Goal: Information Seeking & Learning: Find specific fact

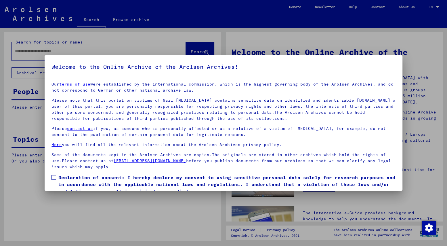
click at [55, 176] on span at bounding box center [54, 177] width 5 height 5
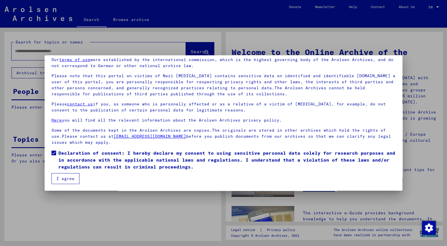
click at [62, 178] on button "I agree" at bounding box center [66, 178] width 28 height 11
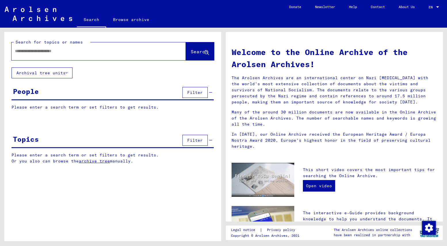
click at [20, 51] on input "text" at bounding box center [92, 51] width 154 height 6
type input "**********"
click at [191, 50] on span "Search" at bounding box center [199, 52] width 17 height 6
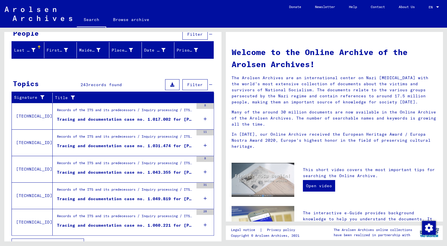
scroll to position [69, 0]
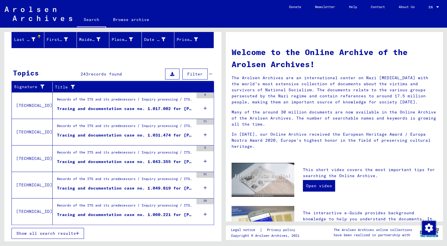
click at [156, 159] on div "Tracing and documentation case no. 1.043.355 for [PERSON_NAME] born [DEMOGRAPHI…" at bounding box center [125, 162] width 137 height 6
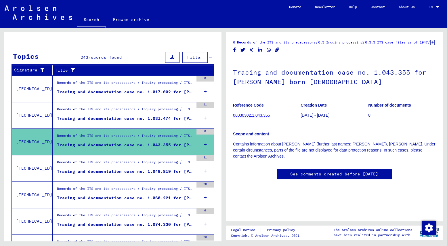
click at [104, 169] on div "Tracing and documentation case no. 1.049.819 for [PERSON_NAME] born [DEMOGRAPHI…" at bounding box center [125, 171] width 137 height 6
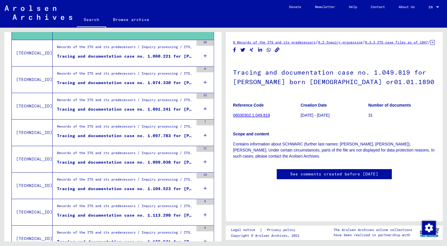
scroll to position [222, 0]
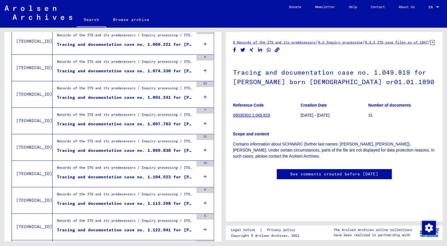
click at [115, 48] on figure "Tracing and documentation case no. 1.060.221 for [PERSON_NAME] born [DEMOGRAPHI…" at bounding box center [125, 45] width 137 height 9
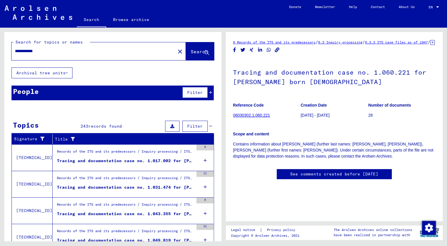
click at [54, 92] on div "People Filter" at bounding box center [113, 93] width 202 height 15
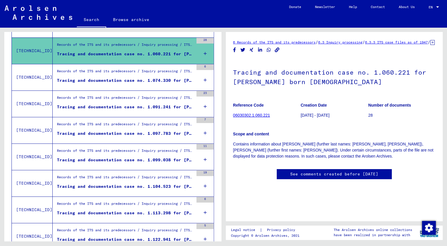
scroll to position [192, 0]
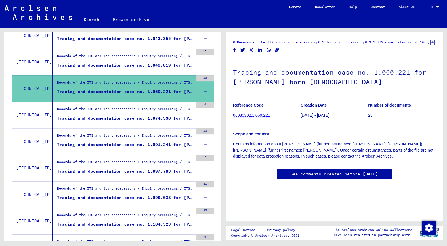
click at [95, 115] on div "Tracing and documentation case no. 1.074.330 for [PERSON_NAME] born [DEMOGRAPHI…" at bounding box center [125, 118] width 137 height 6
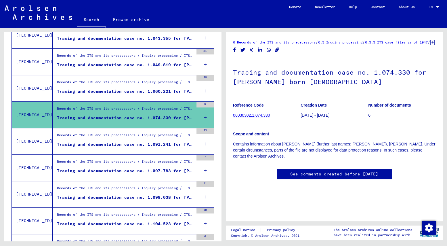
click at [238, 117] on link "06030302.1.074.330" at bounding box center [251, 115] width 37 height 5
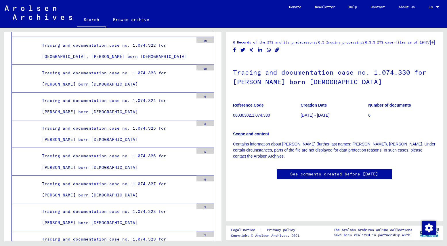
click at [310, 42] on link "6 Records of the ITS and its predecessors" at bounding box center [274, 42] width 83 height 4
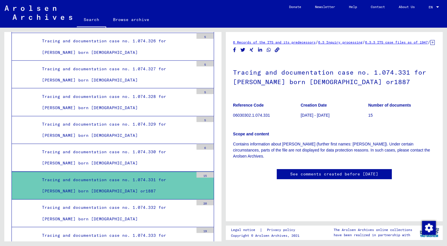
scroll to position [12969, 0]
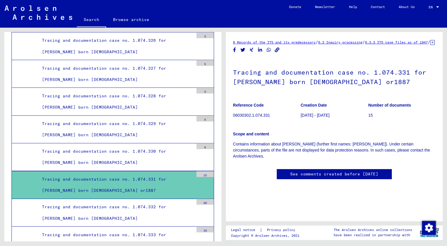
click at [99, 201] on div "Tracing and documentation case no. 1.074.332 for [PERSON_NAME] born [DEMOGRAPHI…" at bounding box center [116, 212] width 156 height 22
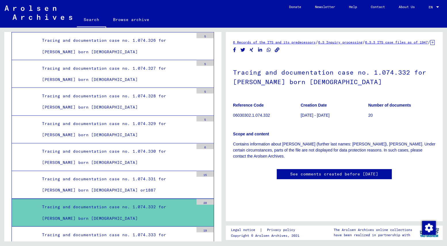
click at [100, 229] on div "Tracing and documentation case no. 1.074.333 for [PERSON_NAME] born [DEMOGRAPHI…" at bounding box center [116, 240] width 156 height 22
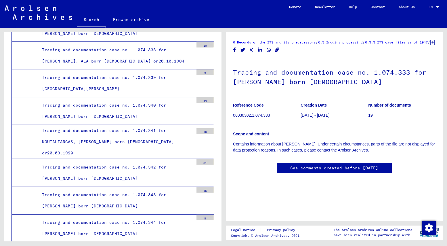
scroll to position [13315, 0]
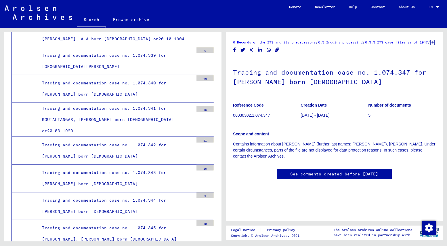
scroll to position [115, 0]
click at [319, 171] on link "See comments created before [DATE]" at bounding box center [334, 174] width 88 height 6
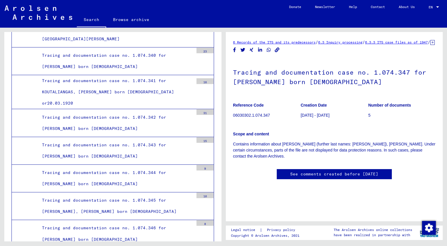
scroll to position [13353, 0]
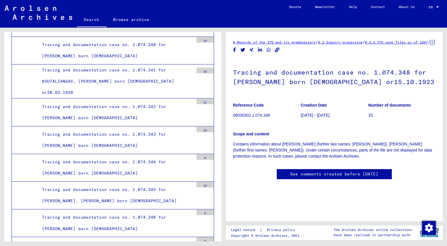
scroll to position [166, 0]
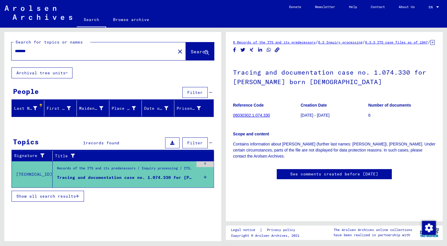
drag, startPoint x: 37, startPoint y: 53, endPoint x: 4, endPoint y: 55, distance: 33.2
click at [4, 55] on div "Search for topics or names ******* close Search" at bounding box center [112, 49] width 217 height 35
click at [191, 53] on span "Search" at bounding box center [199, 52] width 17 height 6
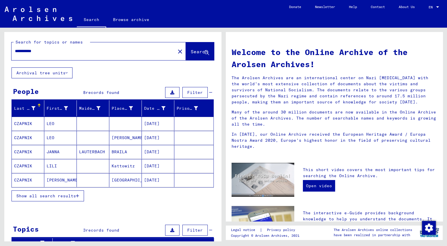
click at [54, 195] on span "Show all search results" at bounding box center [46, 195] width 60 height 5
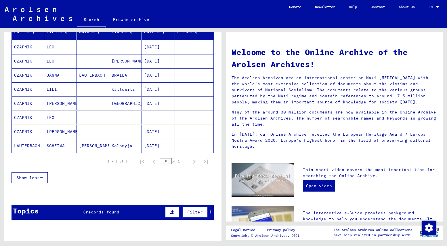
scroll to position [38, 0]
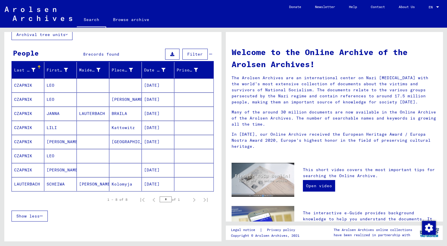
click at [21, 169] on mat-cell "CZAPNIK" at bounding box center [28, 170] width 33 height 14
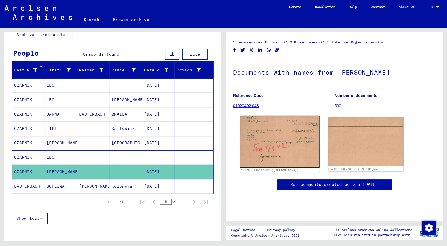
click at [270, 138] on img at bounding box center [279, 141] width 79 height 52
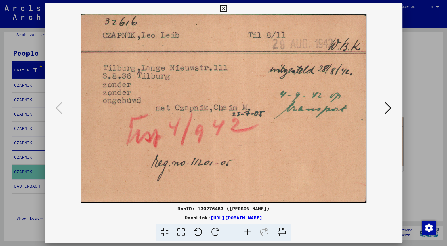
click at [211, 219] on link "[URL][DOMAIN_NAME]" at bounding box center [237, 218] width 52 height 6
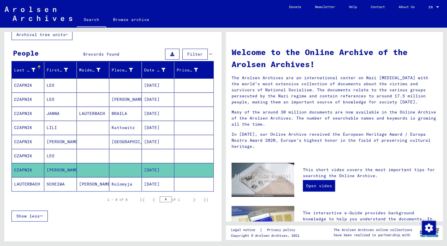
click at [47, 112] on mat-cell "JANNA" at bounding box center [60, 114] width 33 height 14
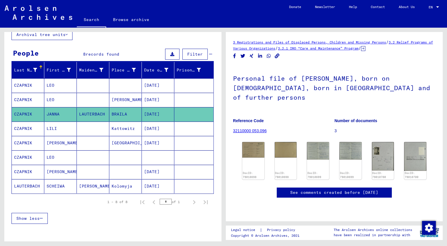
click at [53, 99] on mat-cell "LEO" at bounding box center [60, 100] width 33 height 14
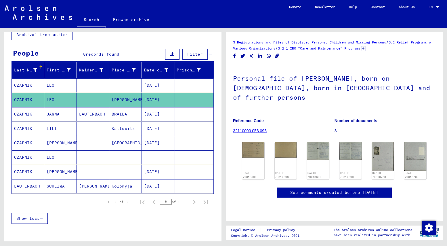
click at [50, 83] on mat-cell "LEO" at bounding box center [60, 85] width 33 height 14
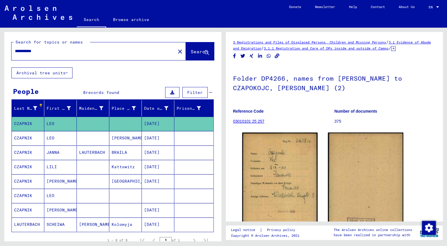
drag, startPoint x: 43, startPoint y: 52, endPoint x: 11, endPoint y: 54, distance: 32.1
click at [12, 54] on div "**********" at bounding box center [92, 51] width 161 height 13
type input "****"
click at [186, 48] on button "Search" at bounding box center [200, 51] width 28 height 18
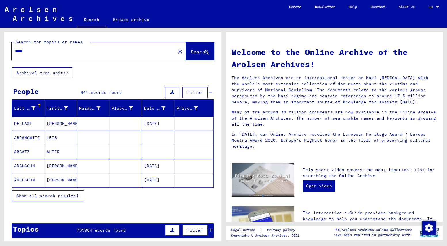
click at [64, 195] on span "Show all search results" at bounding box center [46, 195] width 60 height 5
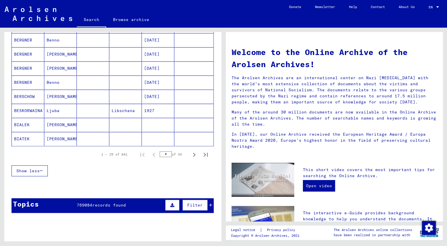
scroll to position [411, 0]
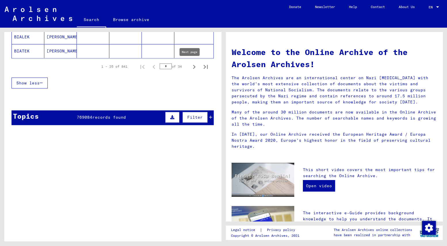
click at [190, 68] on icon "Next page" at bounding box center [194, 67] width 8 height 8
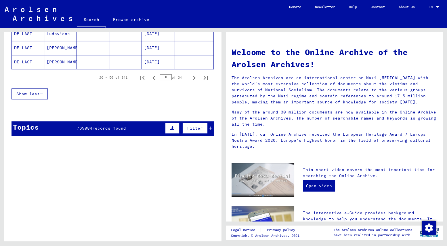
scroll to position [422, 0]
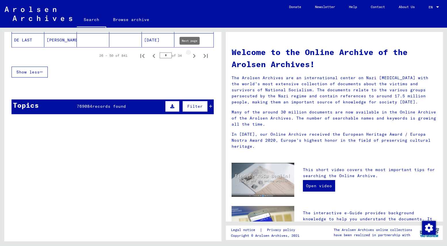
click at [193, 54] on icon "Next page" at bounding box center [194, 56] width 3 height 4
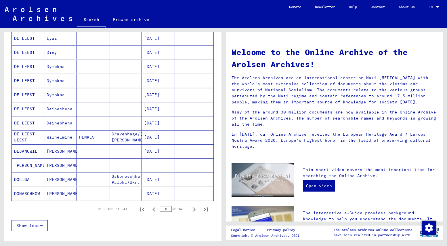
scroll to position [307, 0]
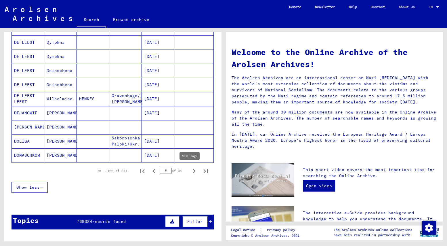
click at [190, 171] on icon "Next page" at bounding box center [194, 171] width 8 height 8
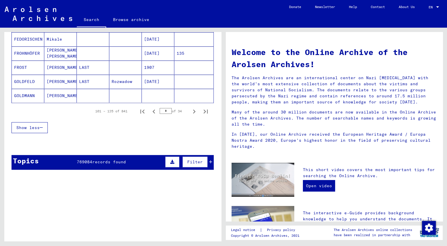
scroll to position [384, 0]
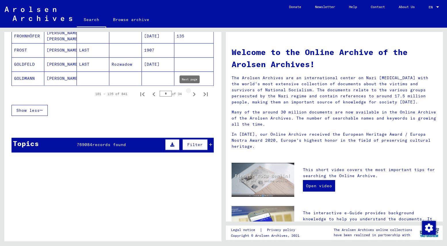
click at [190, 91] on icon "Next page" at bounding box center [194, 94] width 8 height 8
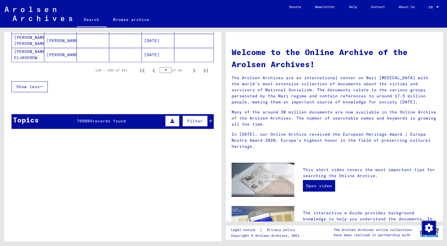
scroll to position [373, 0]
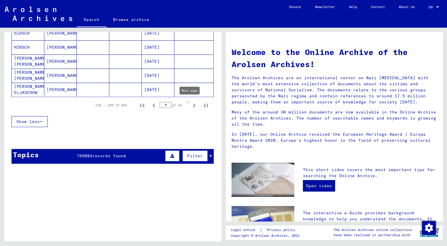
click at [191, 106] on icon "Next page" at bounding box center [194, 105] width 8 height 8
click at [190, 105] on icon "Next page" at bounding box center [194, 105] width 8 height 8
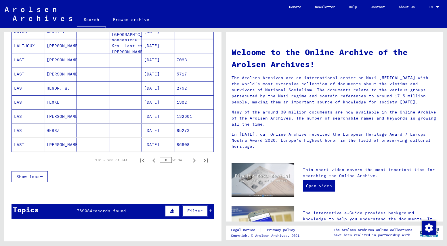
scroll to position [334, 0]
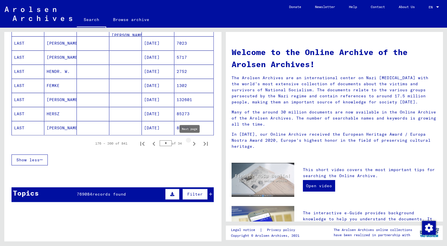
click at [193, 143] on icon "Next page" at bounding box center [194, 144] width 3 height 4
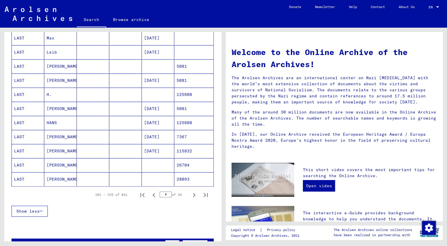
scroll to position [296, 0]
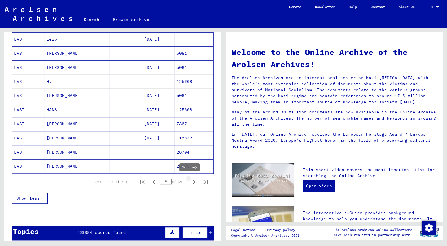
click at [192, 180] on icon "Next page" at bounding box center [194, 182] width 8 height 8
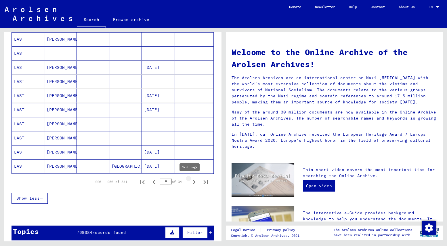
click at [191, 181] on icon "Next page" at bounding box center [194, 182] width 8 height 8
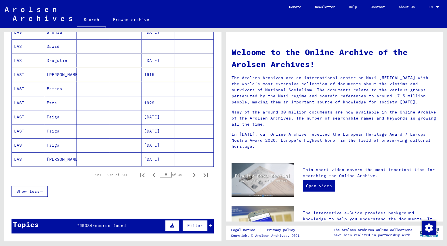
scroll to position [307, 0]
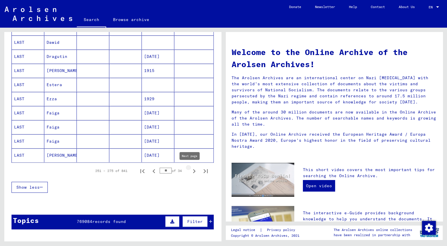
click at [190, 170] on icon "Next page" at bounding box center [194, 171] width 8 height 8
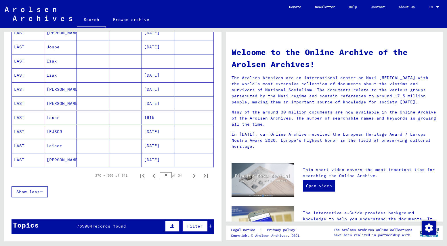
scroll to position [384, 0]
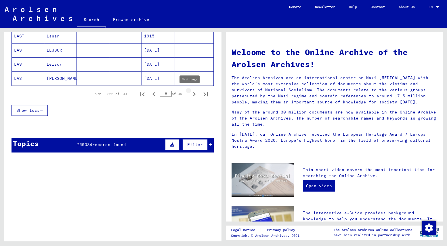
click at [190, 94] on icon "Next page" at bounding box center [194, 94] width 8 height 8
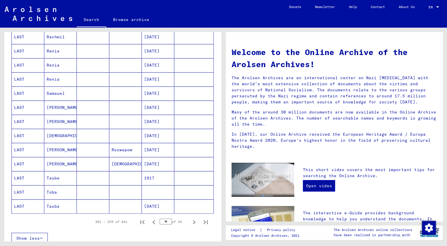
scroll to position [269, 0]
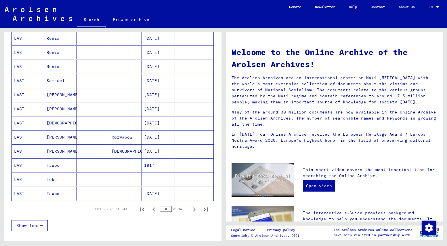
click at [20, 164] on mat-cell "LAST" at bounding box center [28, 165] width 33 height 14
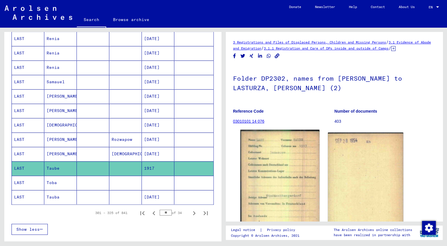
click at [279, 168] on img at bounding box center [279, 186] width 79 height 113
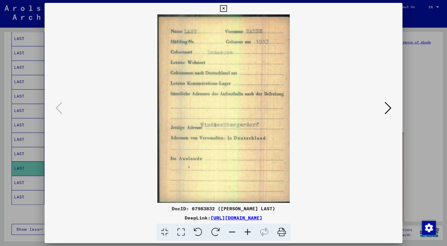
click at [417, 90] on div at bounding box center [223, 123] width 447 height 246
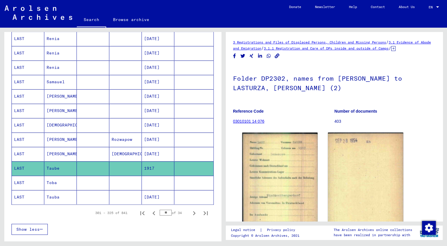
click at [50, 180] on mat-cell "Toba" at bounding box center [60, 183] width 33 height 14
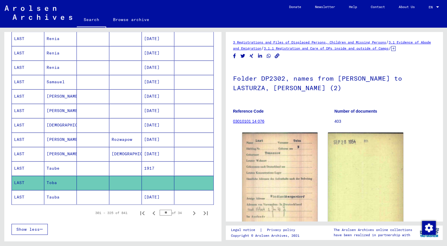
click at [55, 197] on mat-cell "Tauba" at bounding box center [60, 197] width 33 height 14
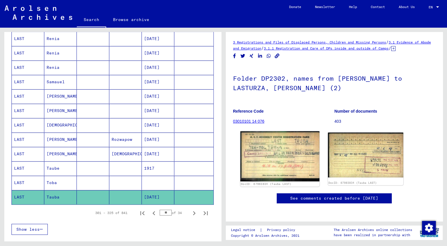
click at [274, 151] on img at bounding box center [279, 156] width 79 height 50
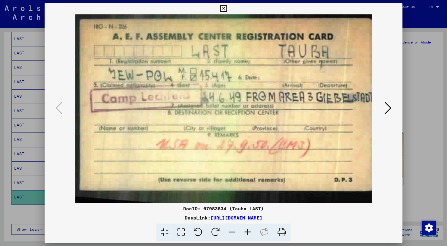
click at [426, 58] on div at bounding box center [223, 123] width 447 height 246
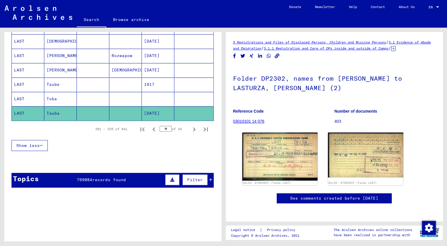
scroll to position [387, 0]
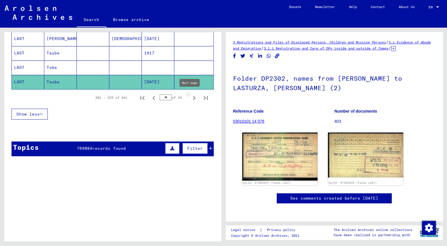
click at [193, 96] on icon "Next page" at bounding box center [194, 98] width 3 height 4
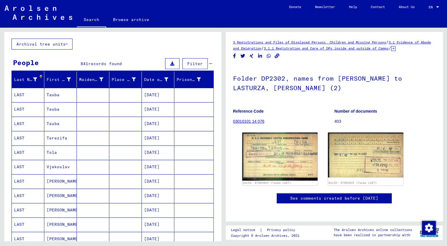
scroll to position [0, 0]
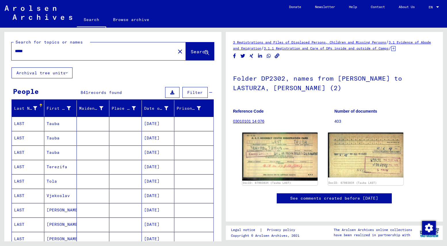
click at [55, 123] on mat-cell "Tauba" at bounding box center [60, 124] width 33 height 14
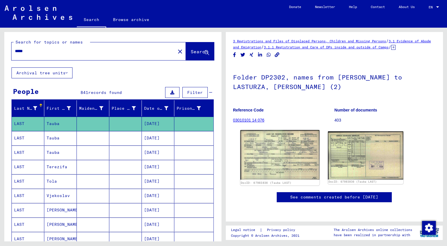
scroll to position [38, 0]
click at [272, 131] on img at bounding box center [279, 155] width 79 height 50
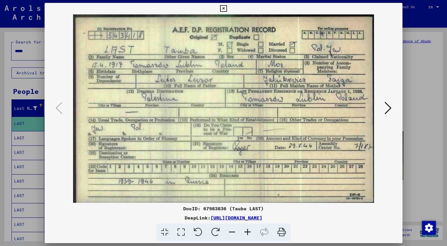
click at [410, 87] on div at bounding box center [223, 123] width 447 height 246
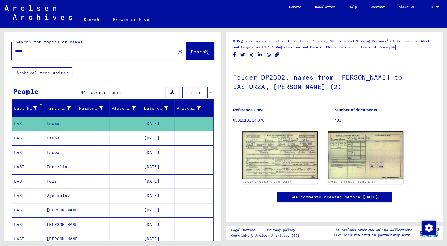
click at [55, 139] on mat-cell "Tauba" at bounding box center [60, 138] width 33 height 14
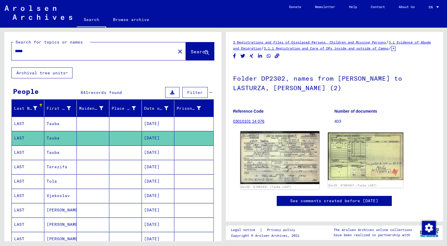
click at [264, 177] on img at bounding box center [279, 157] width 79 height 53
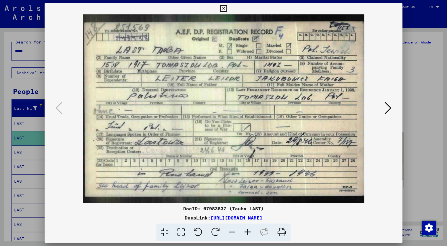
click at [413, 113] on div at bounding box center [223, 123] width 447 height 246
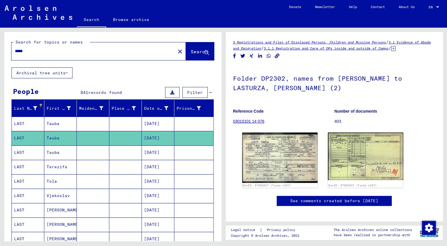
click at [147, 151] on mat-cell "[DATE]" at bounding box center [158, 152] width 33 height 14
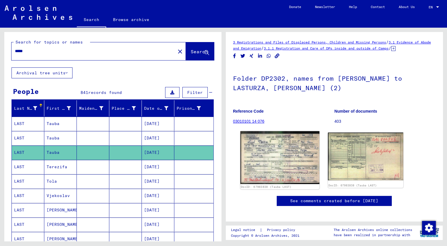
click at [268, 159] on img at bounding box center [279, 157] width 79 height 53
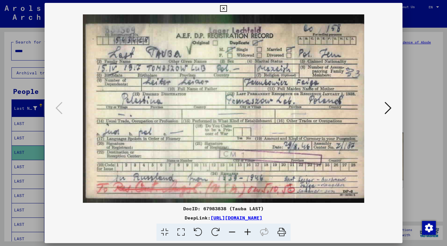
click at [422, 114] on div at bounding box center [223, 123] width 447 height 246
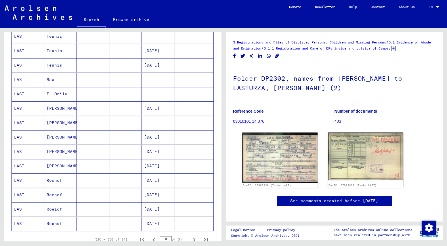
scroll to position [269, 0]
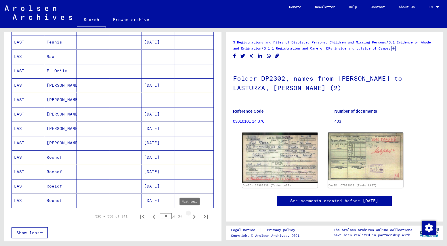
click at [190, 216] on icon "Next page" at bounding box center [194, 216] width 8 height 8
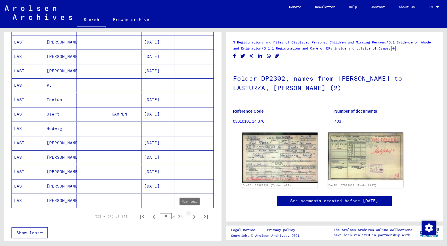
click at [190, 216] on icon "Next page" at bounding box center [194, 216] width 8 height 8
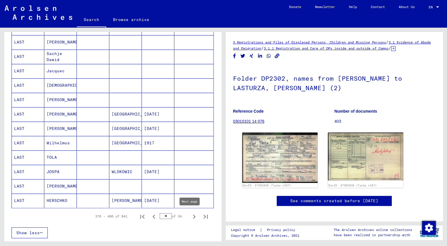
click at [193, 216] on icon "Next page" at bounding box center [194, 216] width 3 height 4
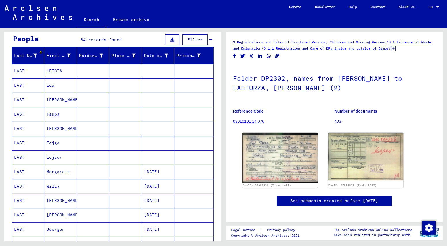
scroll to position [38, 0]
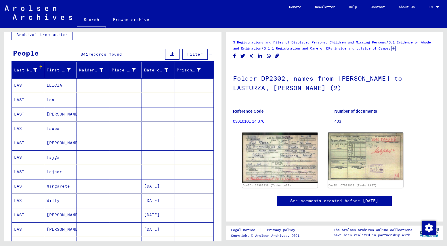
click at [48, 129] on mat-cell "Tauba" at bounding box center [60, 128] width 33 height 14
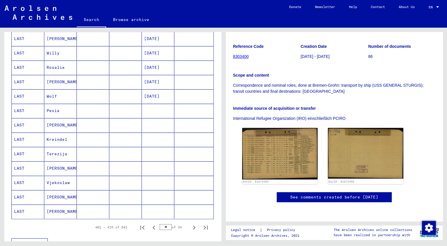
scroll to position [269, 0]
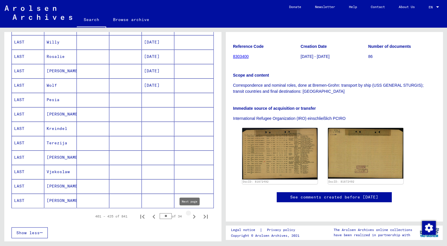
click at [191, 216] on icon "Next page" at bounding box center [194, 216] width 8 height 8
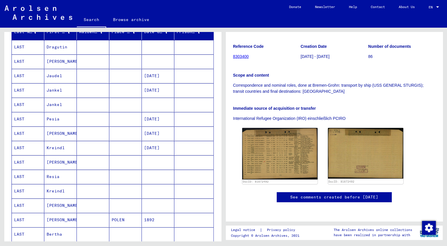
scroll to position [38, 0]
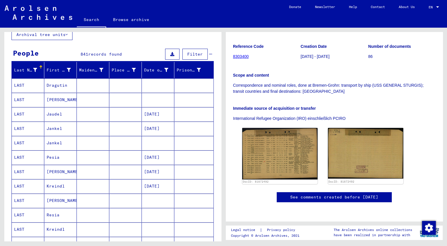
click at [49, 99] on mat-cell "[PERSON_NAME]" at bounding box center [60, 100] width 33 height 14
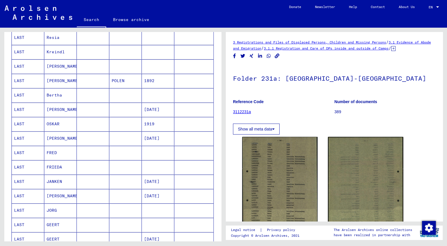
scroll to position [269, 0]
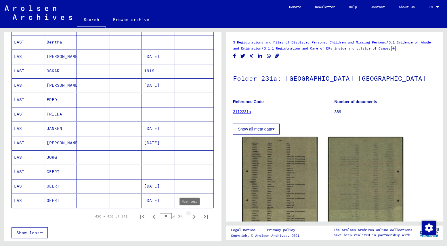
click at [190, 215] on icon "Next page" at bounding box center [194, 216] width 8 height 8
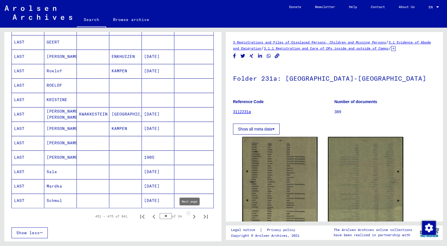
click at [190, 215] on icon "Next page" at bounding box center [194, 216] width 8 height 8
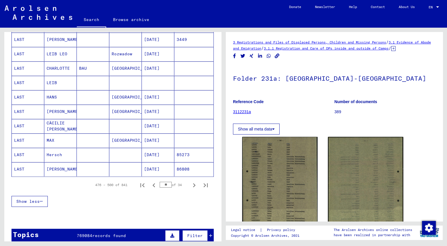
scroll to position [345, 0]
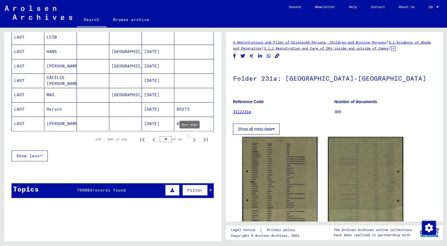
click at [190, 139] on icon "Next page" at bounding box center [194, 140] width 8 height 8
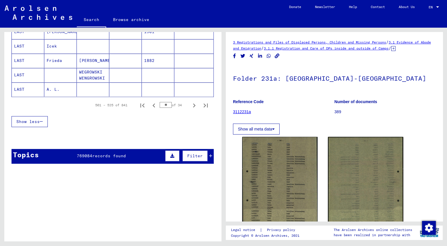
scroll to position [341, 0]
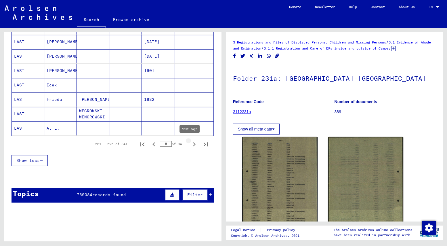
click at [193, 144] on icon "Next page" at bounding box center [194, 144] width 3 height 4
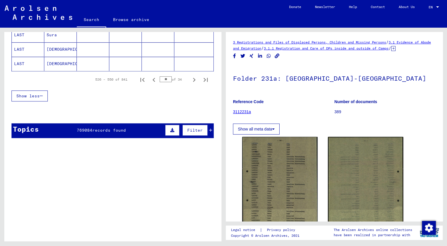
scroll to position [418, 0]
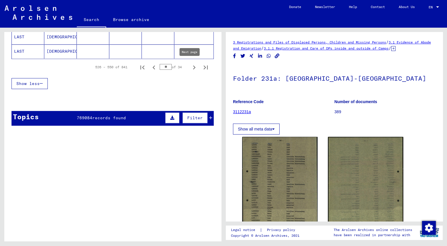
click at [190, 64] on icon "Next page" at bounding box center [194, 67] width 8 height 8
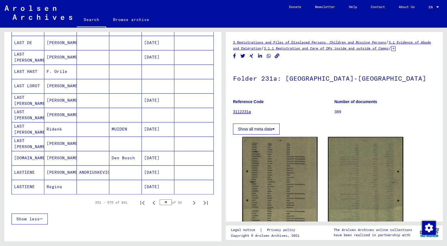
scroll to position [303, 0]
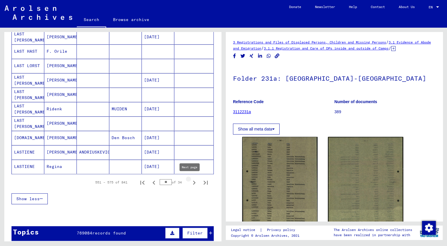
click at [190, 181] on icon "Next page" at bounding box center [194, 182] width 8 height 8
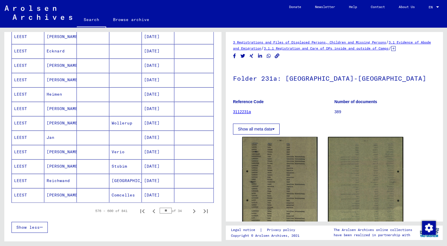
scroll to position [307, 0]
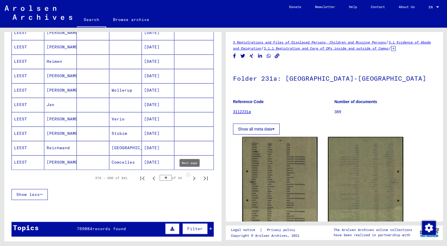
click at [193, 176] on icon "Next page" at bounding box center [194, 178] width 3 height 4
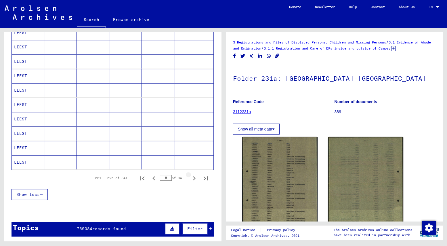
click at [193, 176] on icon "Next page" at bounding box center [194, 178] width 3 height 4
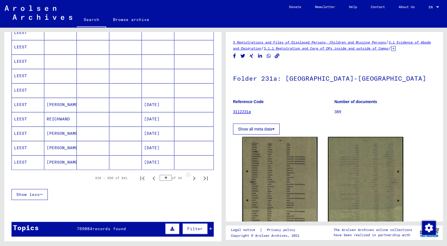
click at [193, 176] on icon "Next page" at bounding box center [194, 178] width 3 height 4
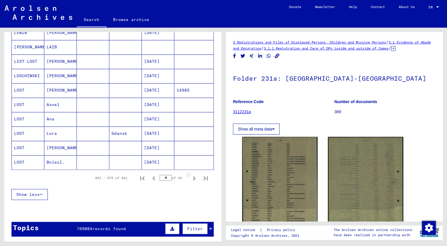
click at [193, 176] on icon "Next page" at bounding box center [194, 178] width 3 height 4
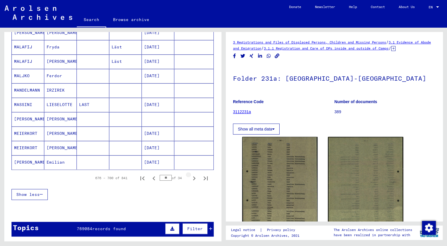
click at [193, 176] on icon "Next page" at bounding box center [194, 178] width 3 height 4
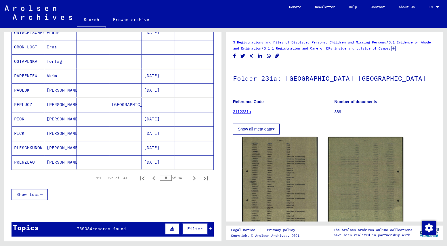
click at [193, 176] on icon "Next page" at bounding box center [194, 178] width 3 height 4
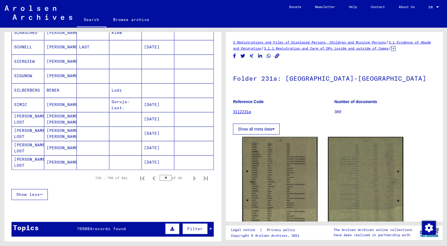
click at [193, 176] on icon "Next page" at bounding box center [194, 178] width 3 height 4
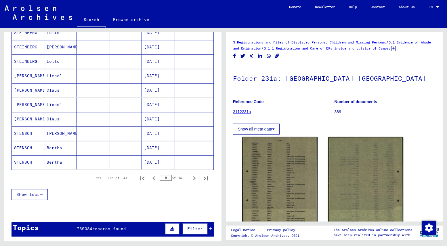
click at [193, 176] on icon "Next page" at bounding box center [194, 178] width 3 height 4
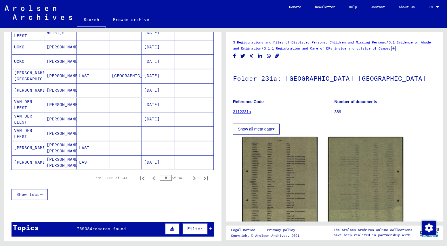
click at [193, 176] on icon "Next page" at bounding box center [194, 178] width 3 height 4
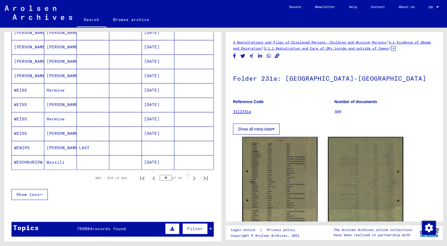
click at [193, 176] on icon "Next page" at bounding box center [194, 178] width 3 height 4
type input "**"
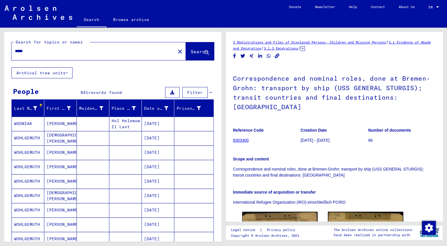
click at [27, 51] on input "****" at bounding box center [93, 51] width 157 height 6
click at [191, 52] on span "Search" at bounding box center [199, 52] width 17 height 6
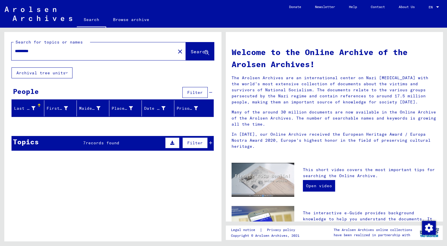
click at [80, 142] on div "Topics 7 records found Filter" at bounding box center [113, 143] width 202 height 15
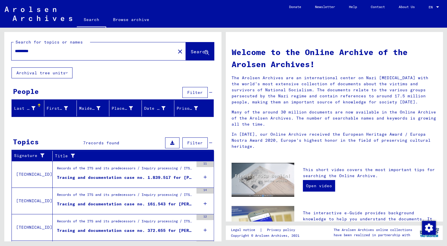
drag, startPoint x: 31, startPoint y: 51, endPoint x: 39, endPoint y: 51, distance: 8.1
click at [39, 51] on input "*********" at bounding box center [92, 51] width 154 height 6
type input "******"
click at [191, 49] on span "Search" at bounding box center [199, 52] width 17 height 6
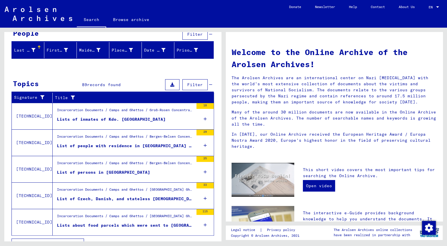
scroll to position [69, 0]
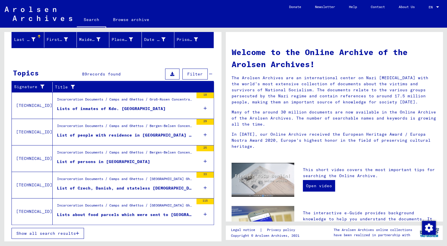
click at [113, 162] on div "List of persons in [GEOGRAPHIC_DATA]" at bounding box center [103, 162] width 93 height 6
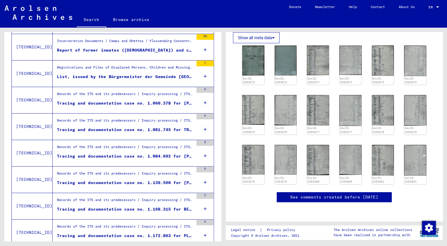
scroll to position [414, 0]
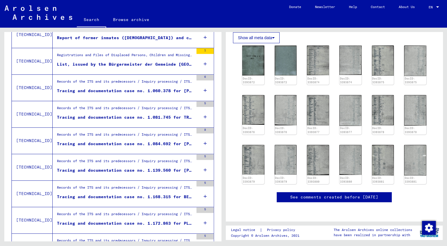
click at [83, 197] on div "Tracing and documentation case no. 1.168.315 for BEIJERS, G. born [DEMOGRAPHIC_…" at bounding box center [125, 197] width 137 height 6
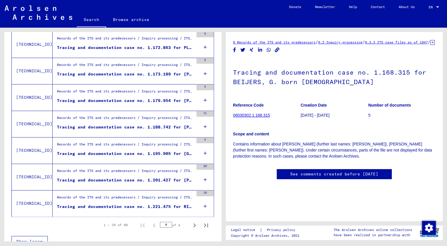
scroll to position [598, 0]
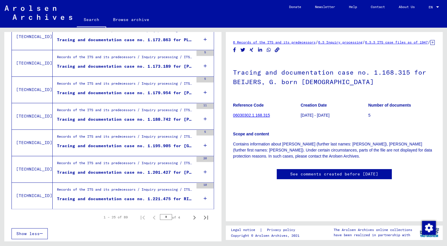
click at [90, 172] on div "Tracing and documentation case no. 1.201.427 for [PERSON_NAME], M. born [DEMOGR…" at bounding box center [125, 172] width 137 height 6
